Goal: Check status: Check status

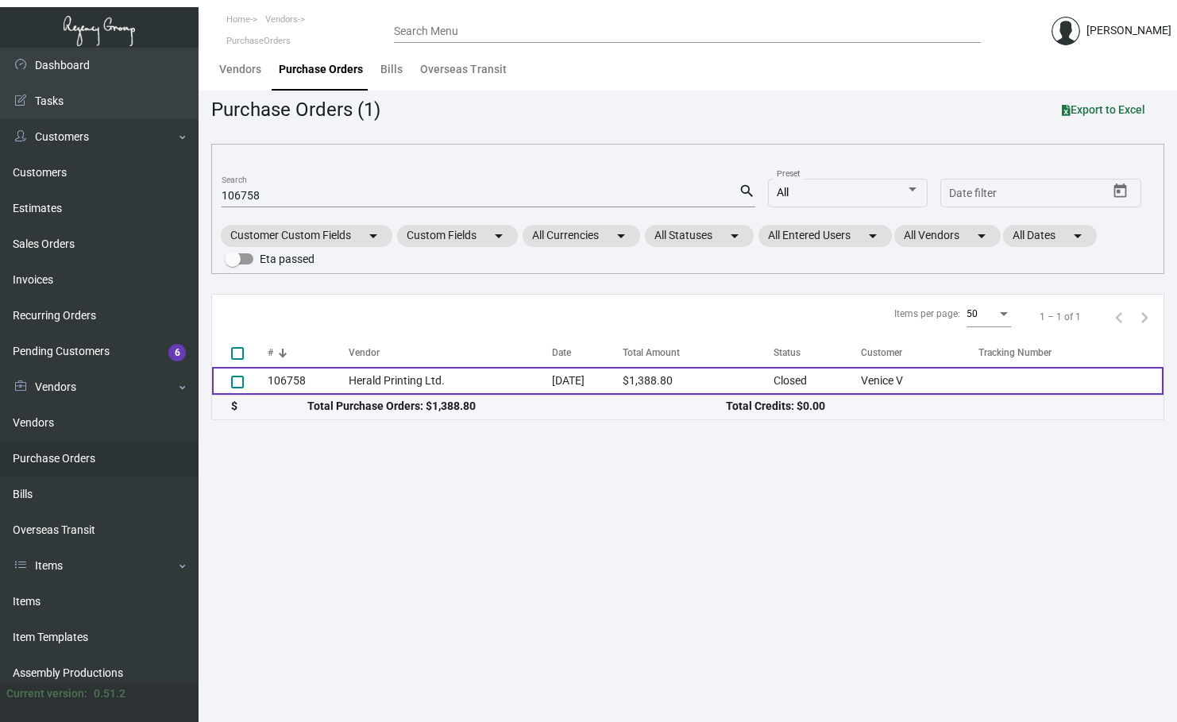
click at [400, 379] on td "Herald Printing Ltd." at bounding box center [450, 381] width 203 height 28
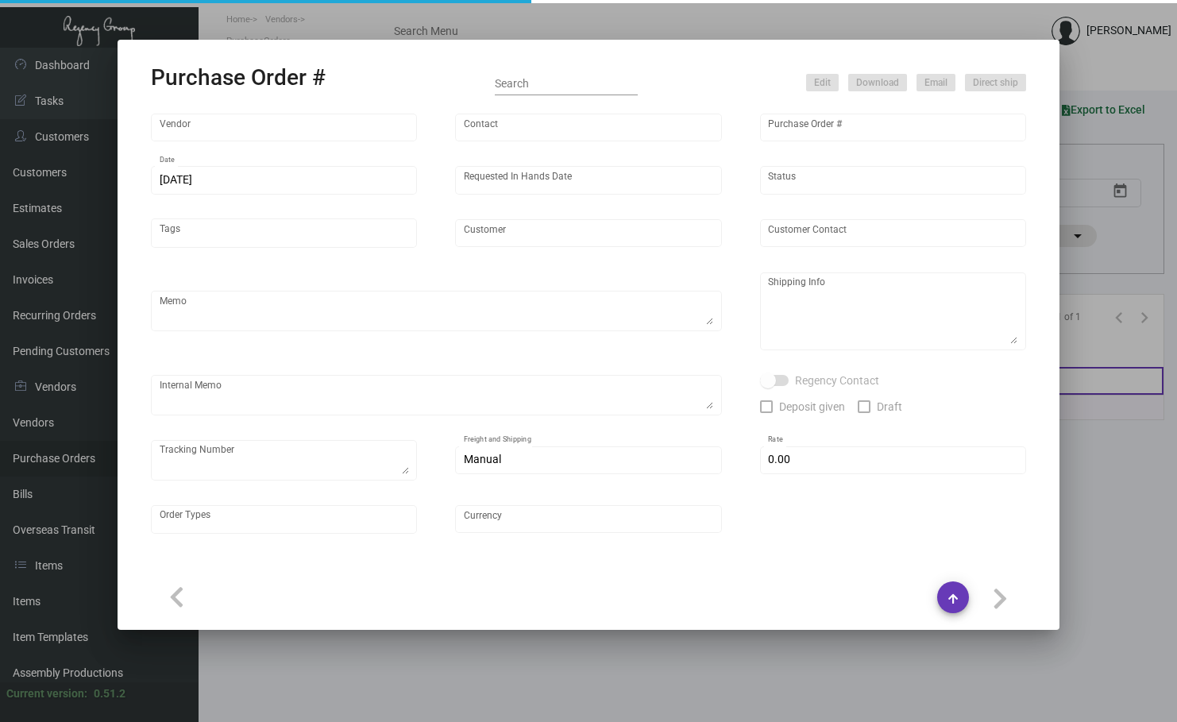
type input "Herald Printing Ltd."
type input "[PERSON_NAME]"
type input "106758"
type input "[DATE]"
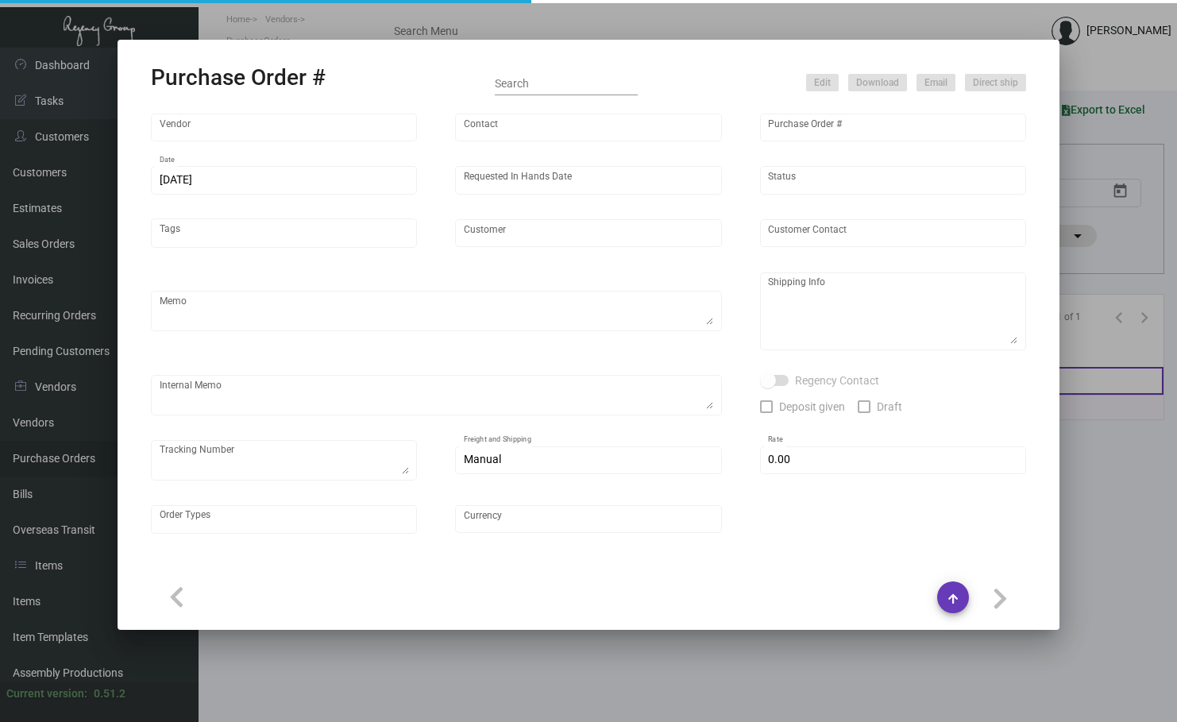
type input "Venice V"
type input "[PERSON_NAME]"
type textarea "***ANY PRICE DISCREPANCY MUST BE CALLED OUT PRIOR TO PROCEEDING WITH THIS ORDER…"
type textarea "Venice V - [PERSON_NAME] [STREET_ADDRESS]"
type textarea "YR ACH 8/16"
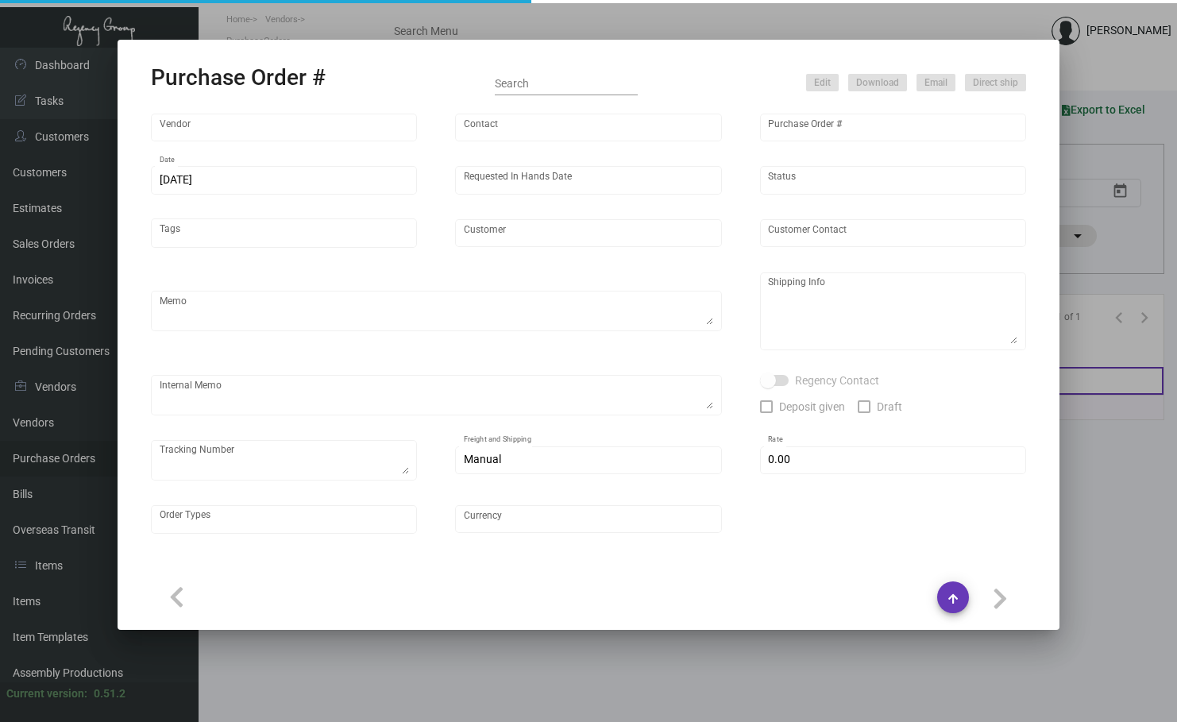
checkbox input "true"
type input "$ 0.00"
type input "United States Dollar $"
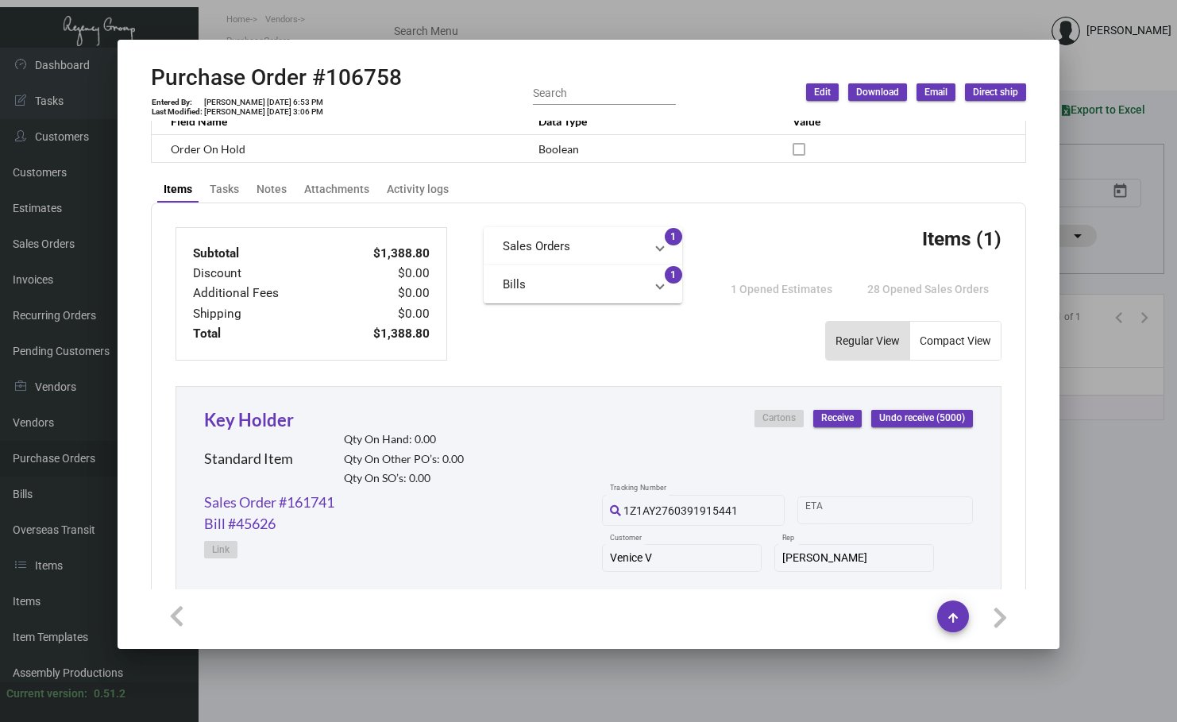
scroll to position [397, 0]
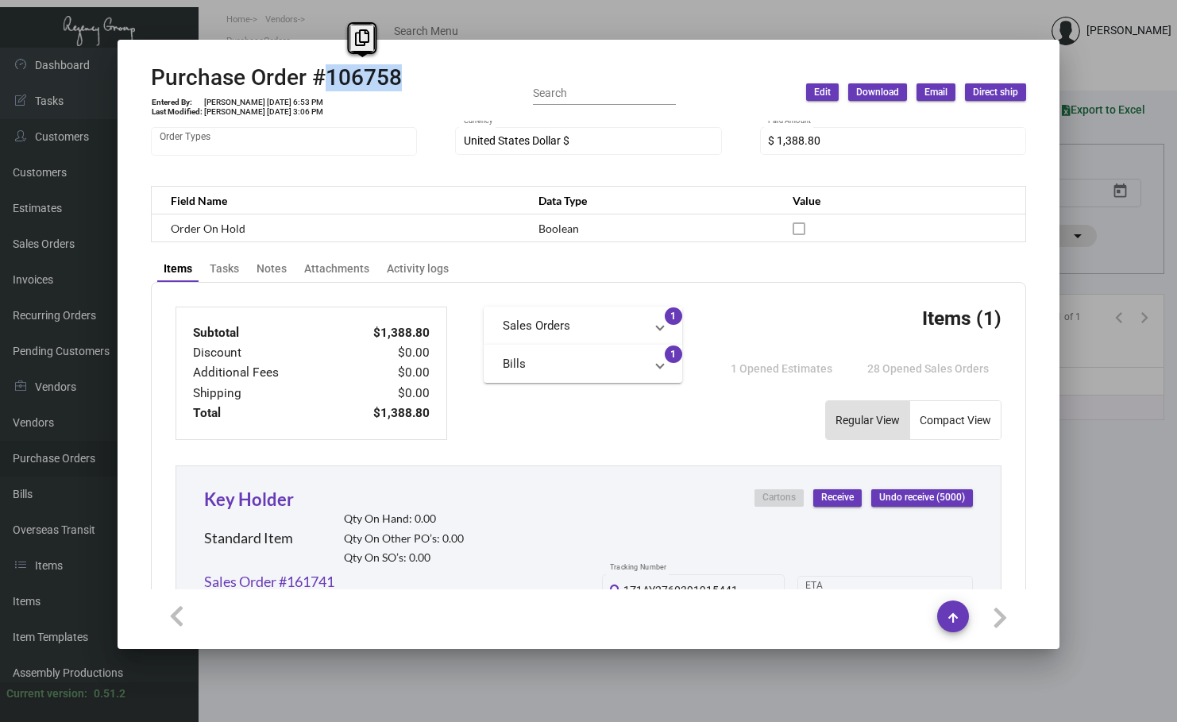
drag, startPoint x: 399, startPoint y: 73, endPoint x: 329, endPoint y: 79, distance: 70.1
click at [329, 79] on h2 "Purchase Order #106758" at bounding box center [276, 77] width 251 height 27
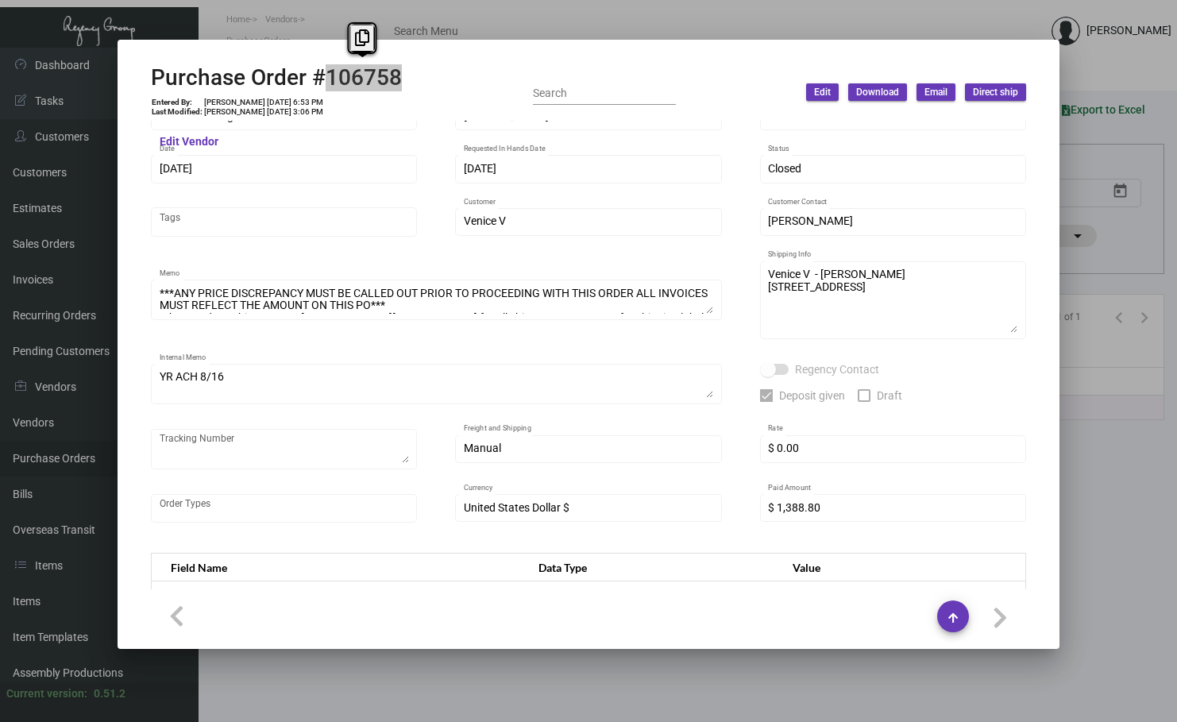
scroll to position [0, 0]
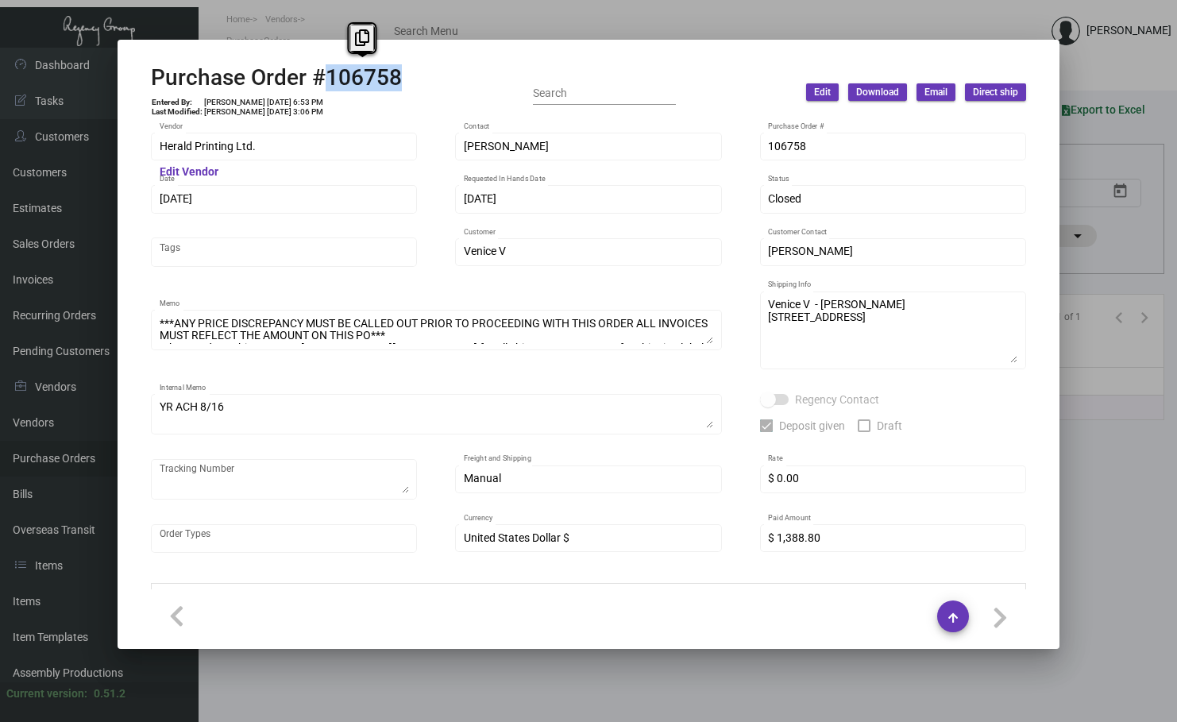
click at [381, 73] on h2 "Purchase Order #106758" at bounding box center [276, 77] width 251 height 27
drag, startPoint x: 422, startPoint y: 79, endPoint x: 391, endPoint y: 80, distance: 31.8
click at [421, 79] on div "Purchase Order #106758 Entered By: [PERSON_NAME] [DATE] 6:53 PM Last Modified: …" at bounding box center [588, 92] width 875 height 56
drag, startPoint x: 152, startPoint y: 75, endPoint x: 411, endPoint y: 75, distance: 259.6
click at [411, 75] on div "Purchase Order #106758 Entered By: [PERSON_NAME] [DATE] 6:53 PM Last Modified: …" at bounding box center [588, 92] width 875 height 56
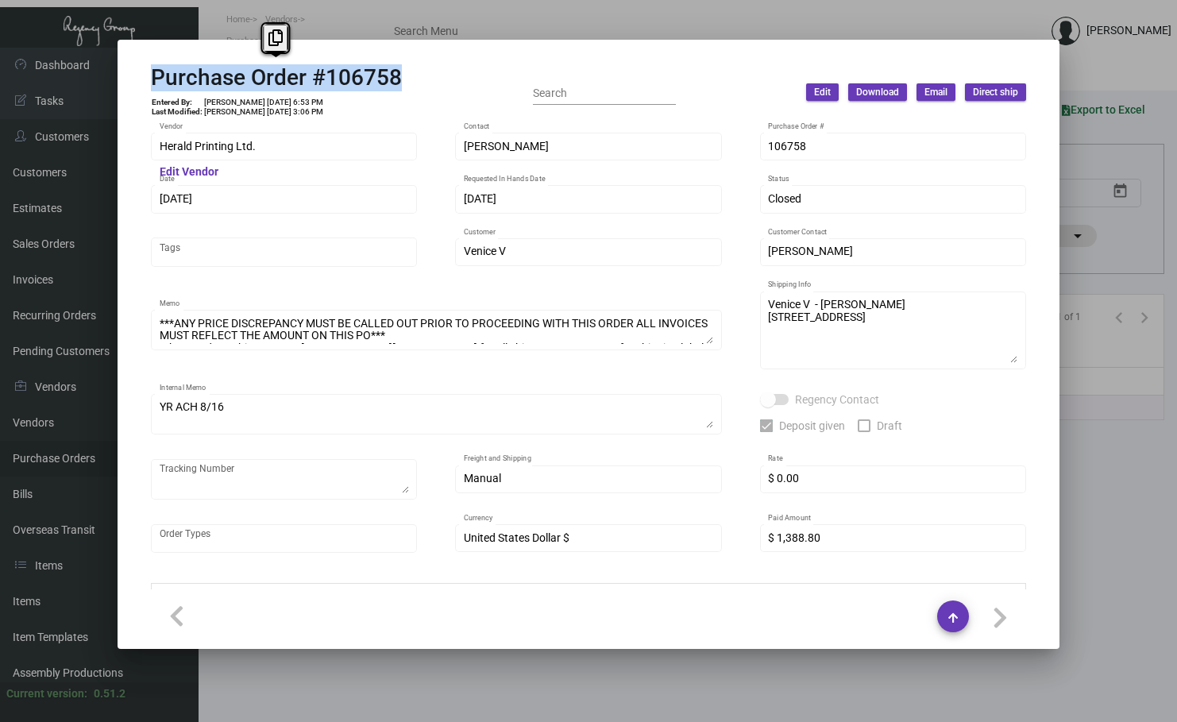
copy h2 "Purchase Order #106758"
click at [826, 17] on div at bounding box center [588, 361] width 1177 height 722
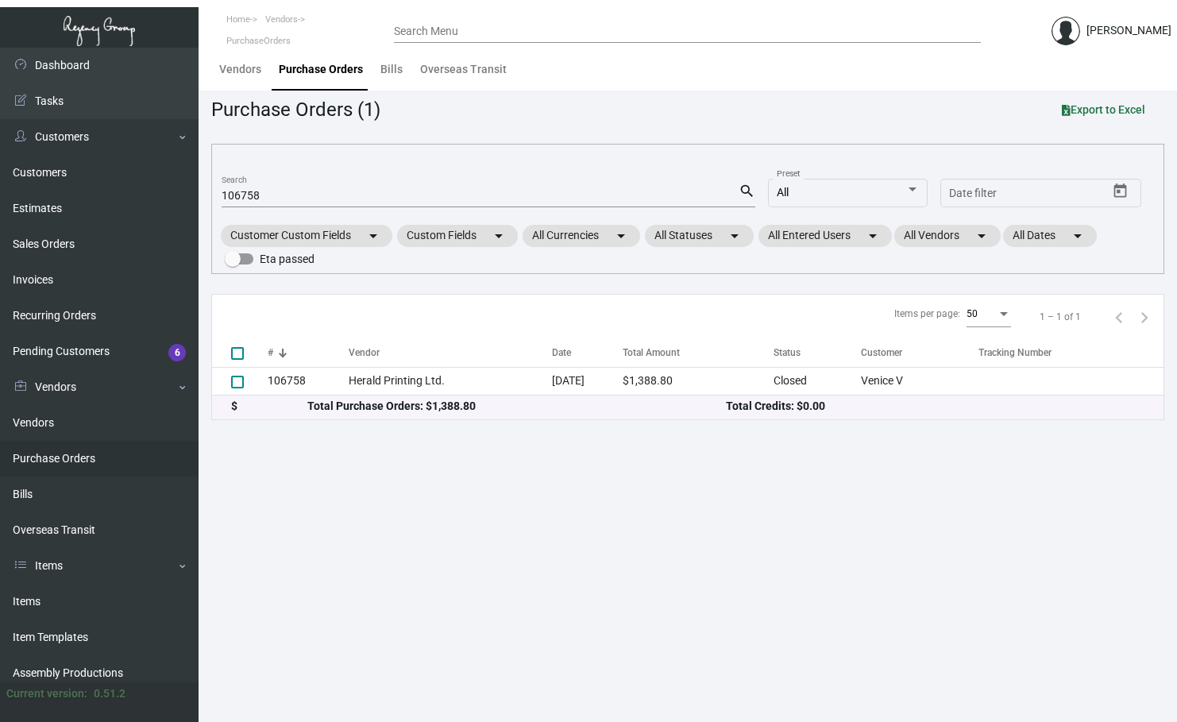
click at [67, 456] on link "Purchase Orders" at bounding box center [99, 459] width 198 height 36
click at [299, 186] on div "106758 Search" at bounding box center [479, 195] width 517 height 25
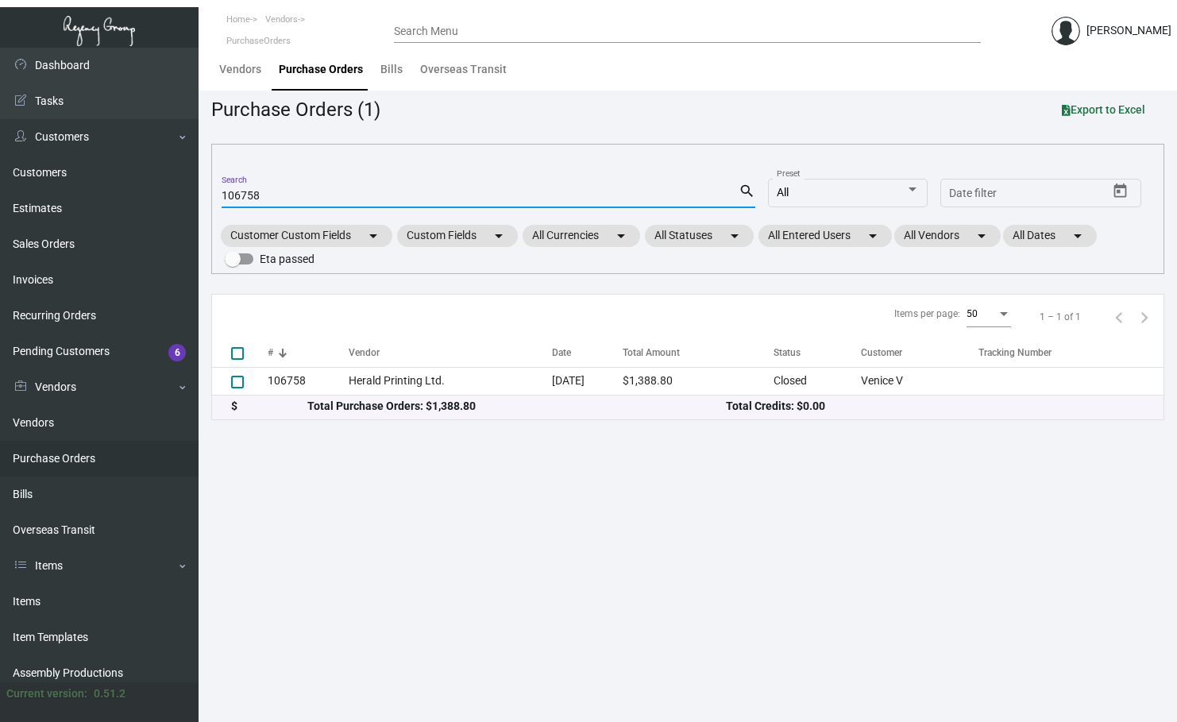
click at [279, 198] on input "106758" at bounding box center [479, 196] width 517 height 13
click at [279, 199] on input "106758" at bounding box center [479, 196] width 517 height 13
paste input "013"
type input "106013"
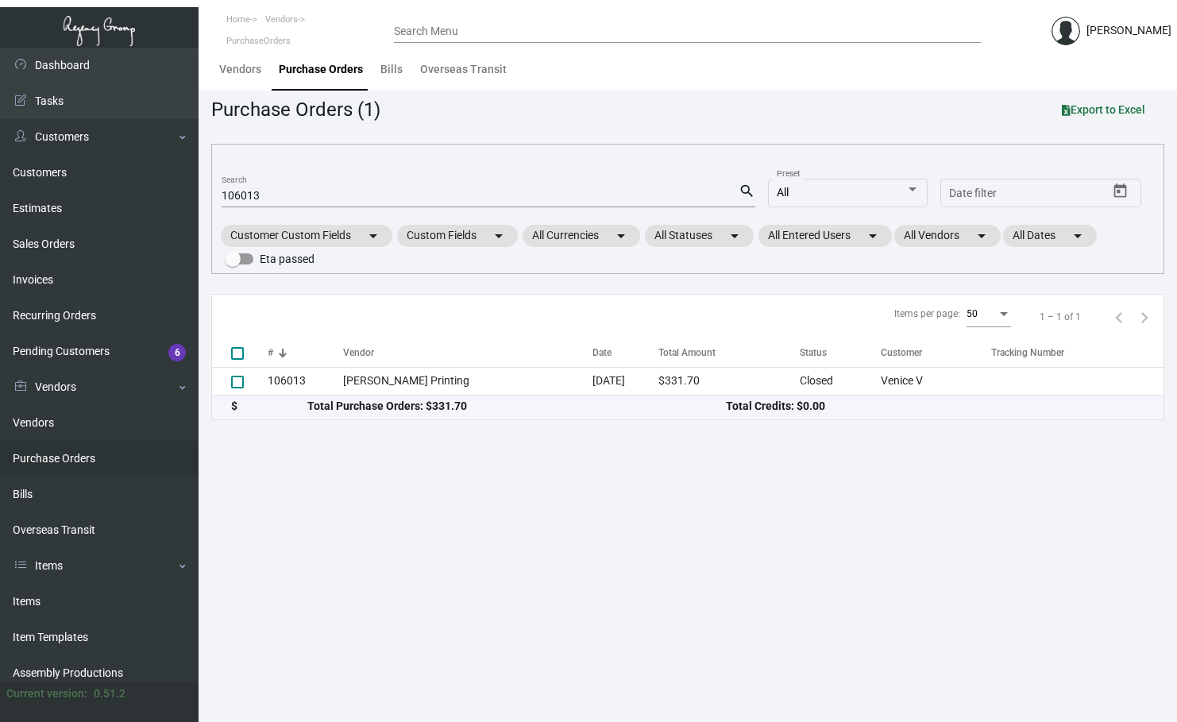
click at [431, 290] on app-purchase-order-list "Purchase Orders (1) Export to Excel 106013 Search search All Preset Start date …" at bounding box center [687, 257] width 953 height 325
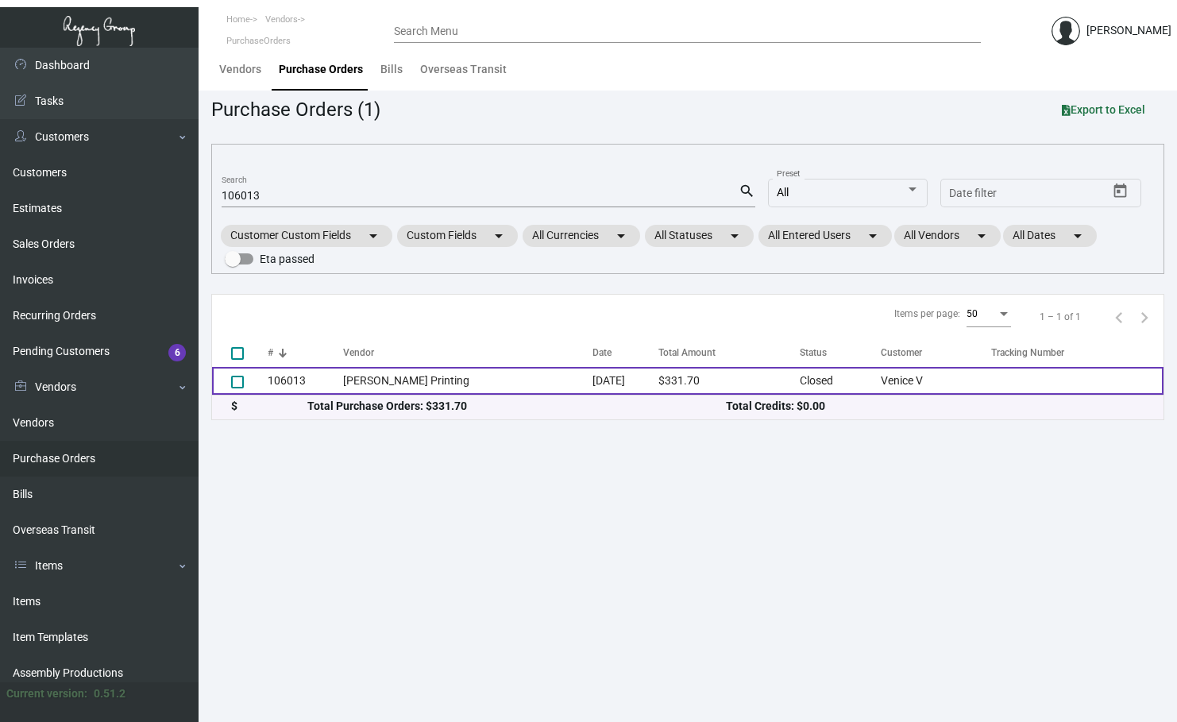
click at [347, 379] on td "[PERSON_NAME] Printing" at bounding box center [467, 381] width 249 height 28
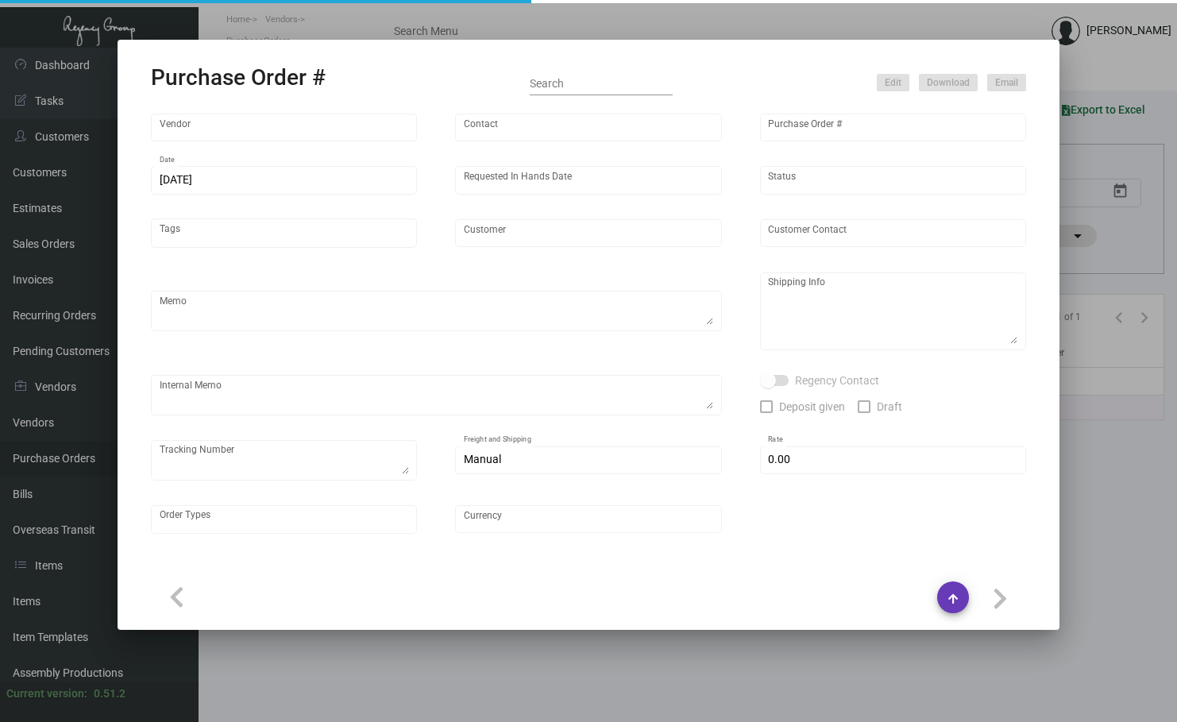
type input "[PERSON_NAME] Printing"
type input "[PERSON_NAME]"
type input "106013"
type input "[DATE]"
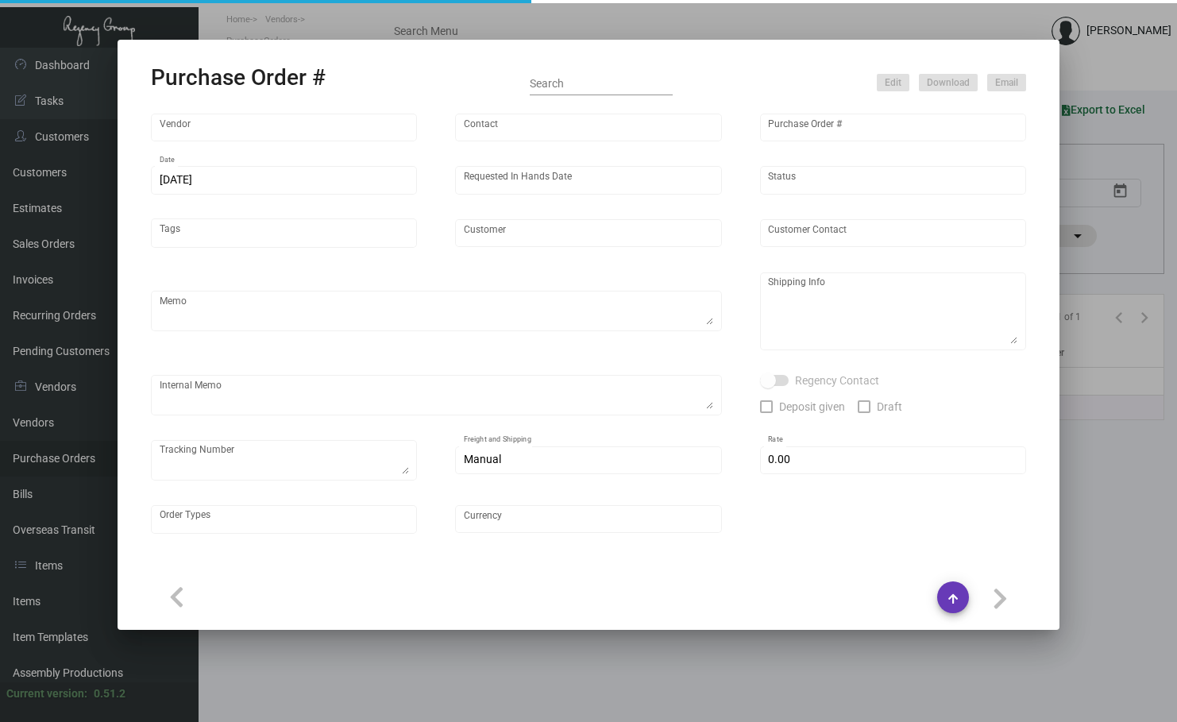
type input "Venice V"
type input "[PERSON_NAME]"
type textarea "***ANY PRICE DISCREPANCY MUST BE CALLED OUT PRIOR TO PROCEEDING WITH THIS ORDER…"
type textarea "Venice V - [PERSON_NAME] [STREET_ADDRESS]"
type input "$ 0.00"
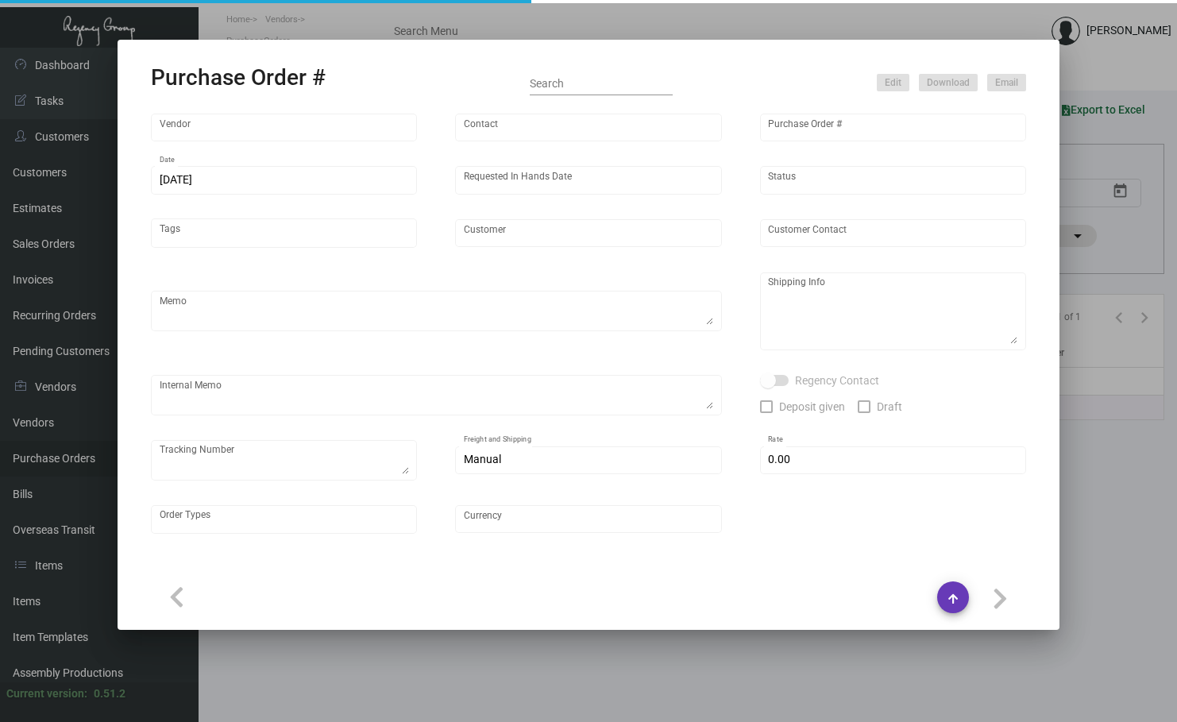
type input "United States Dollar $"
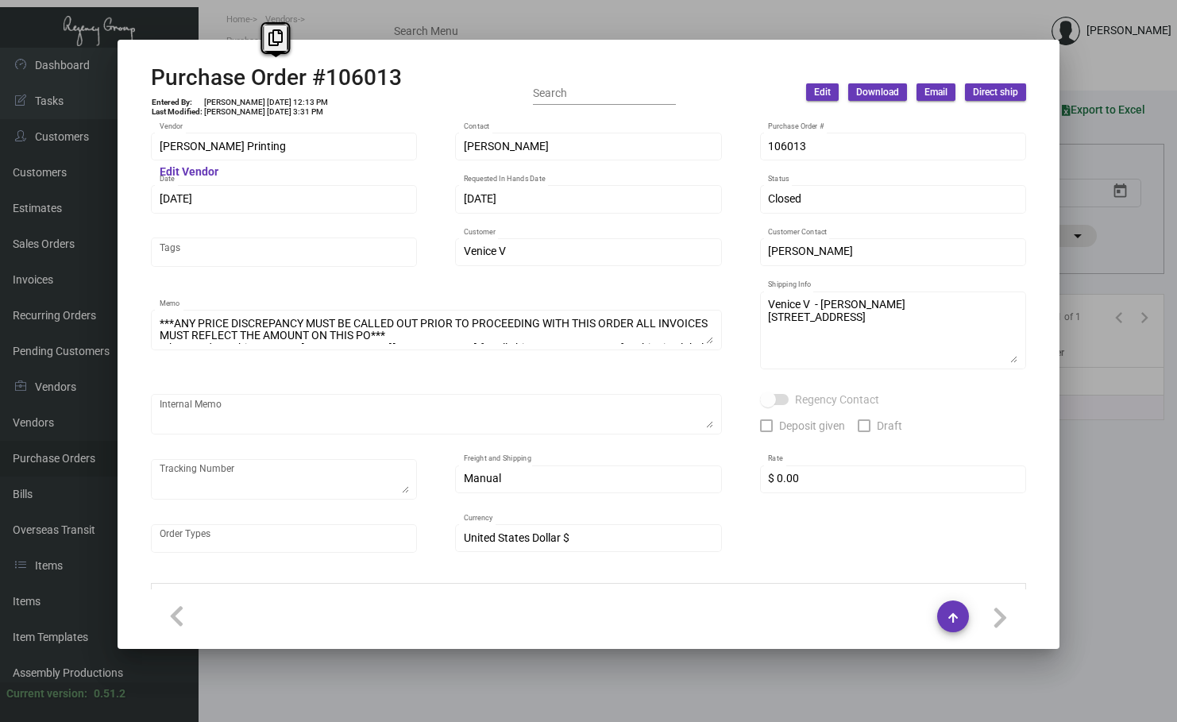
drag, startPoint x: 396, startPoint y: 75, endPoint x: 151, endPoint y: 83, distance: 245.4
click at [151, 83] on h2 "Purchase Order #106013" at bounding box center [276, 77] width 251 height 27
copy h2 "Purchase Order #106013"
click at [378, 29] on div at bounding box center [588, 361] width 1177 height 722
